Goal: Transaction & Acquisition: Purchase product/service

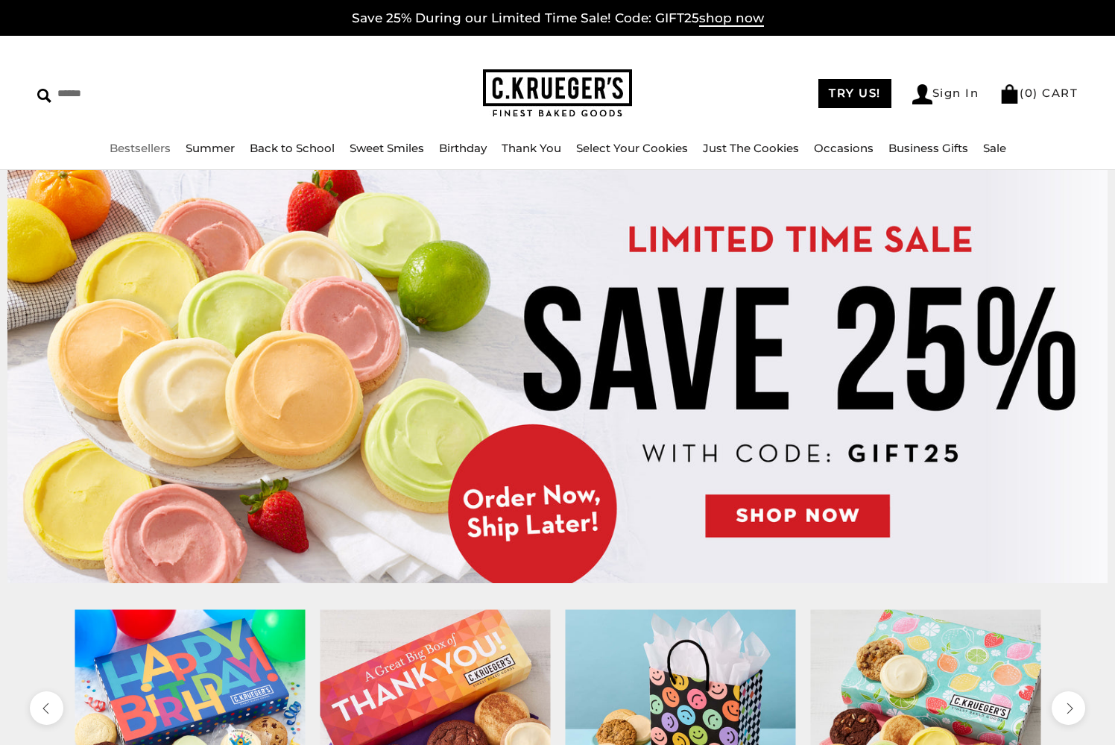
click at [137, 148] on link "Bestsellers" at bounding box center [140, 148] width 61 height 14
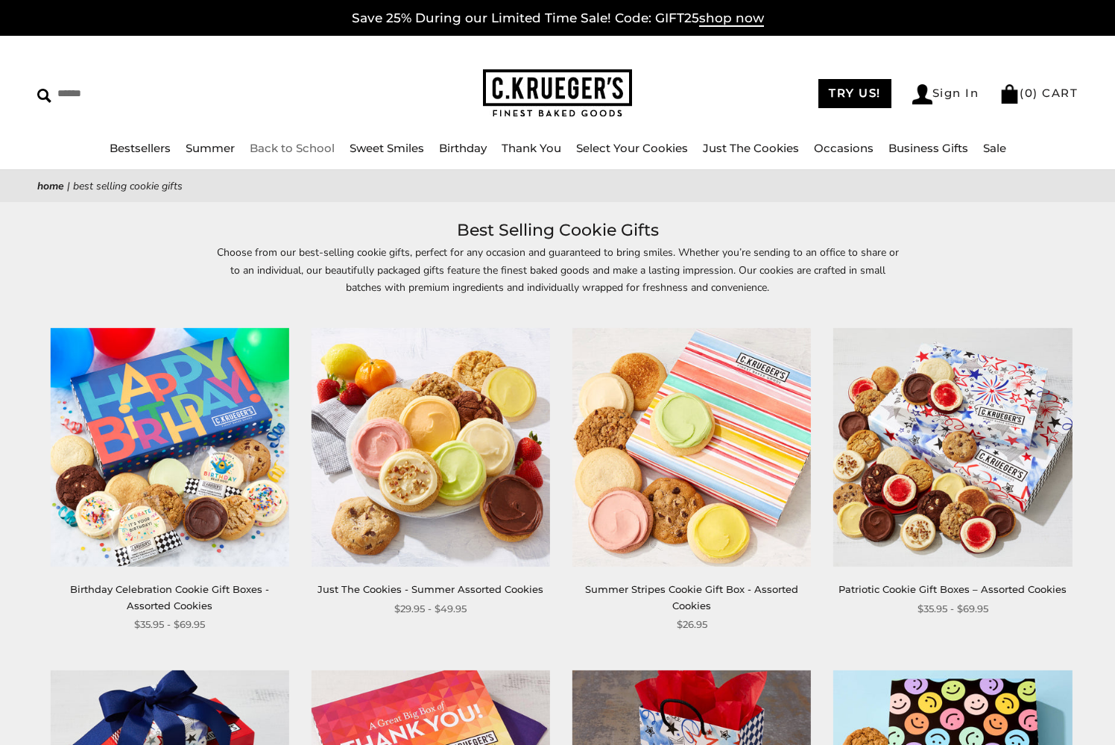
click at [323, 151] on link "Back to School" at bounding box center [292, 148] width 85 height 14
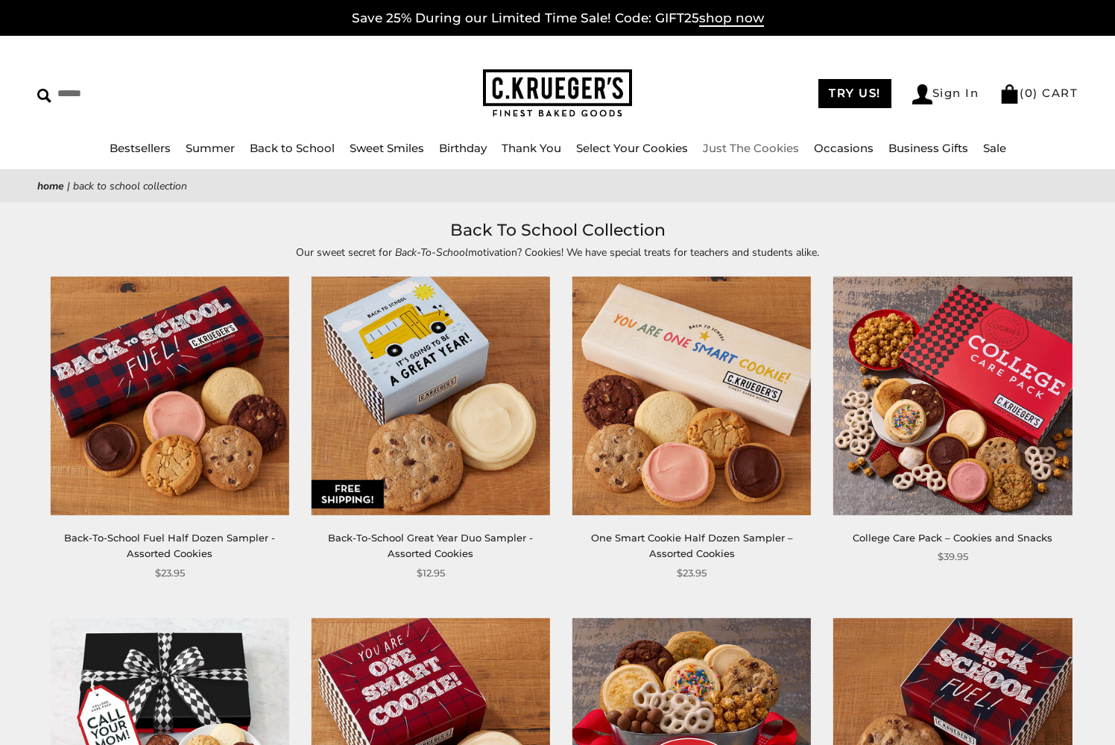
click at [732, 148] on link "Just The Cookies" at bounding box center [751, 148] width 96 height 14
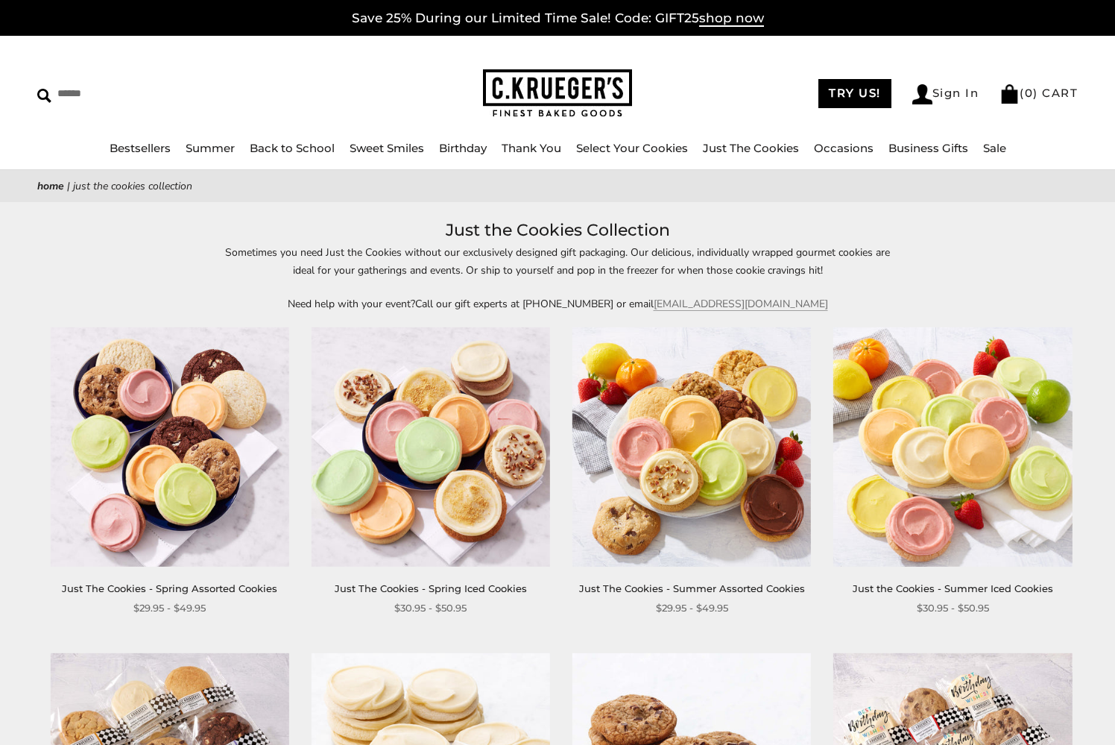
click at [688, 444] on img at bounding box center [691, 446] width 239 height 239
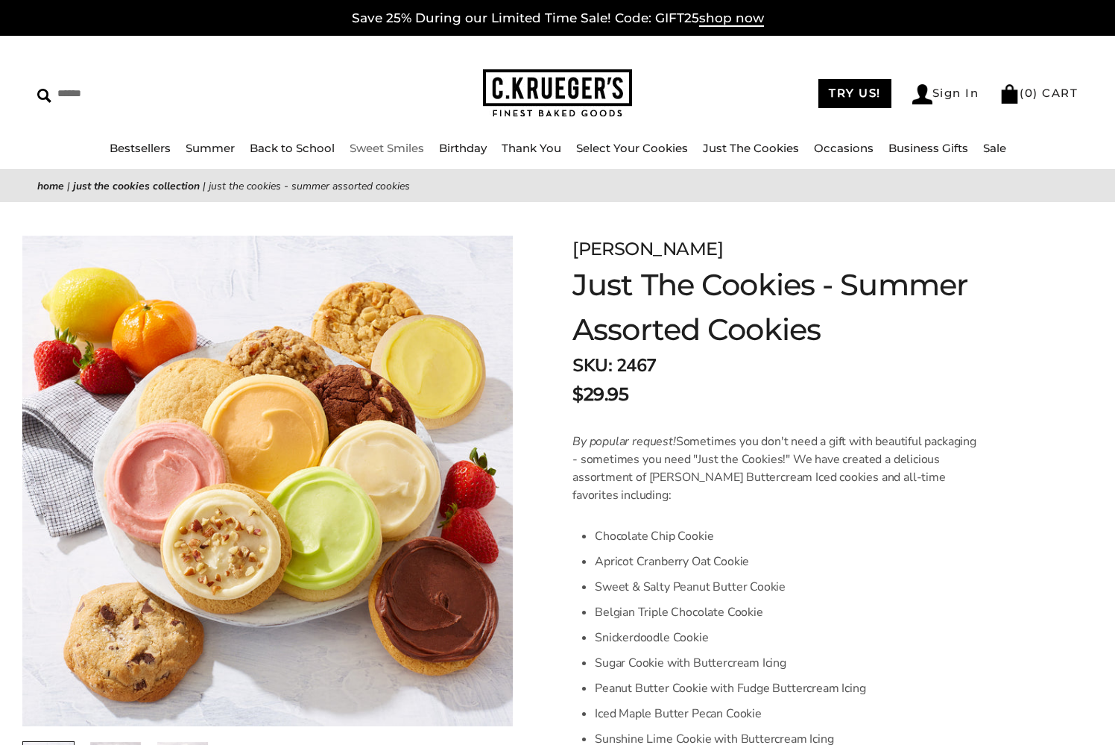
click at [397, 148] on link "Sweet Smiles" at bounding box center [387, 148] width 75 height 14
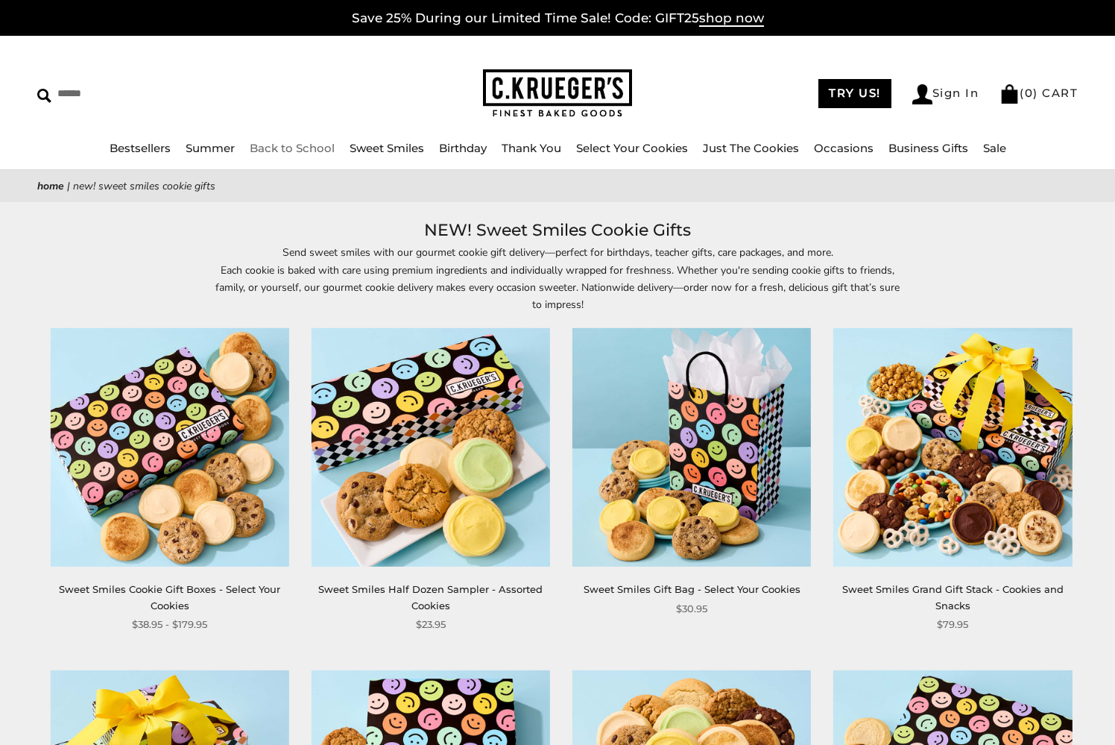
click at [302, 151] on link "Back to School" at bounding box center [292, 148] width 85 height 14
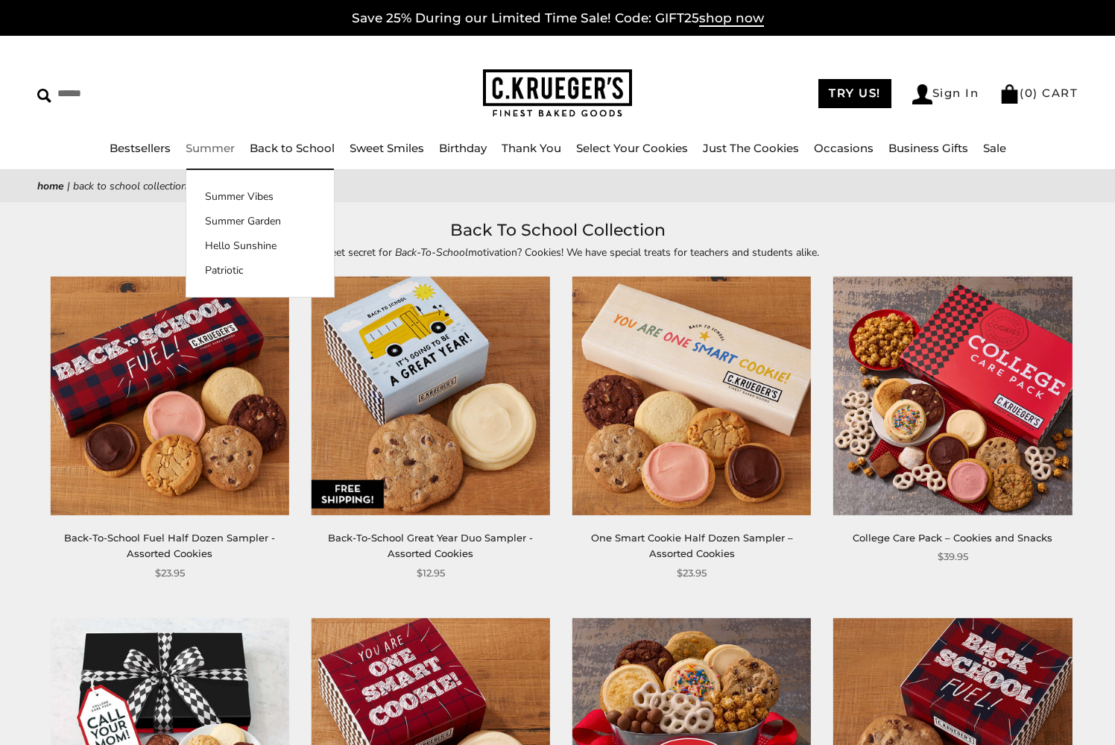
click at [219, 146] on link "Summer" at bounding box center [210, 148] width 49 height 14
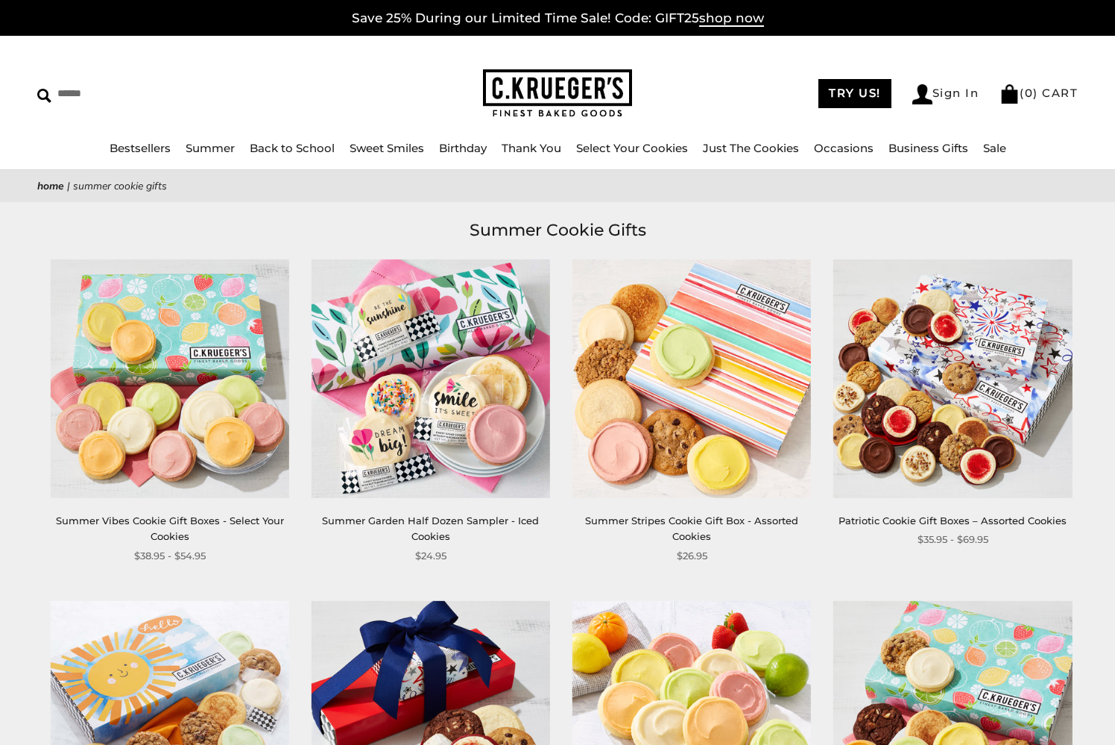
click at [106, 323] on img at bounding box center [169, 378] width 239 height 239
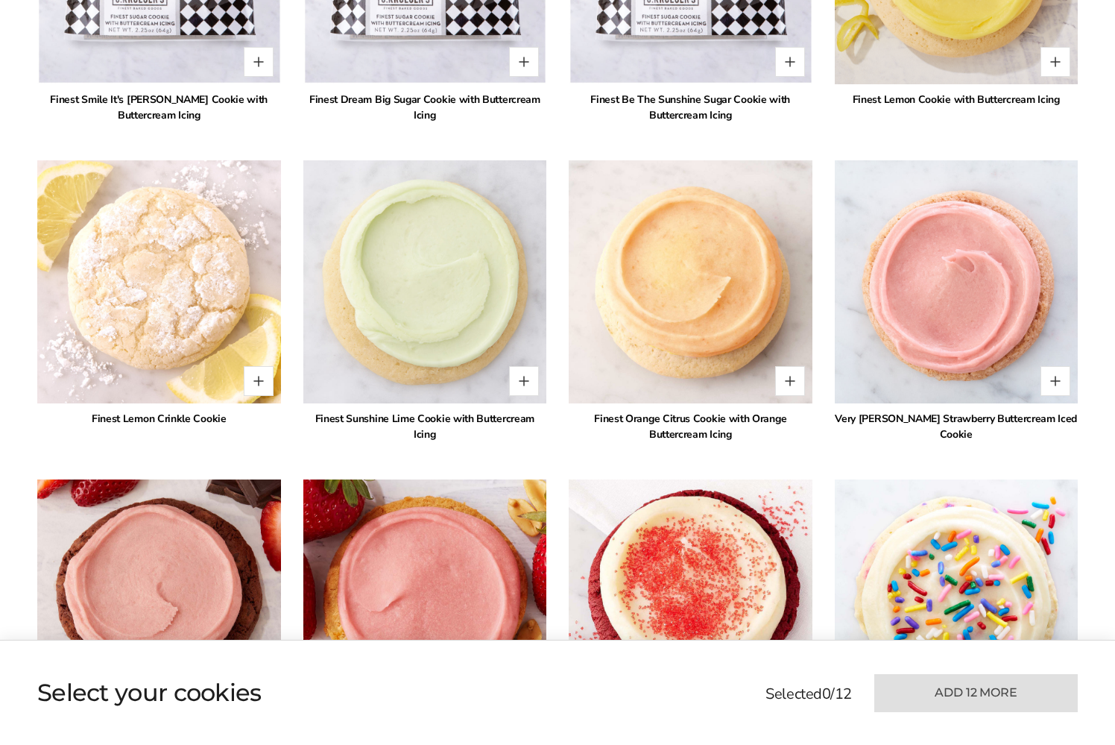
scroll to position [1304, 0]
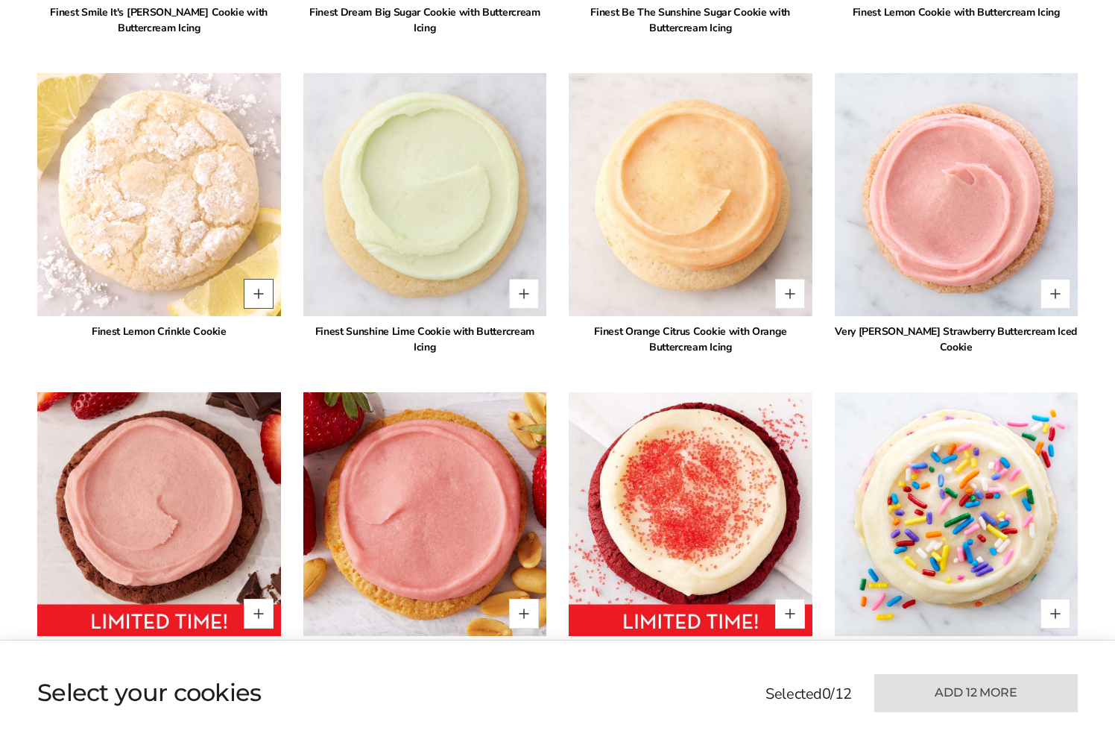
click at [252, 296] on button "Quantity button plus" at bounding box center [259, 294] width 30 height 30
type input "*"
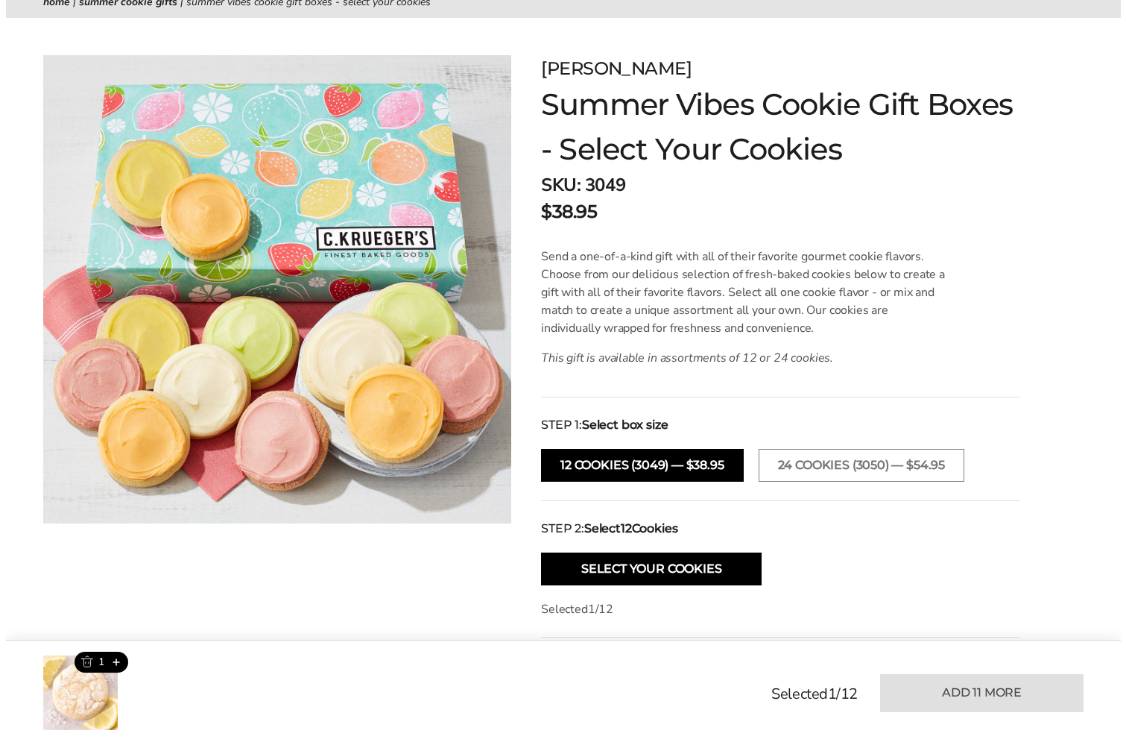
scroll to position [170, 0]
